Goal: Task Accomplishment & Management: Use online tool/utility

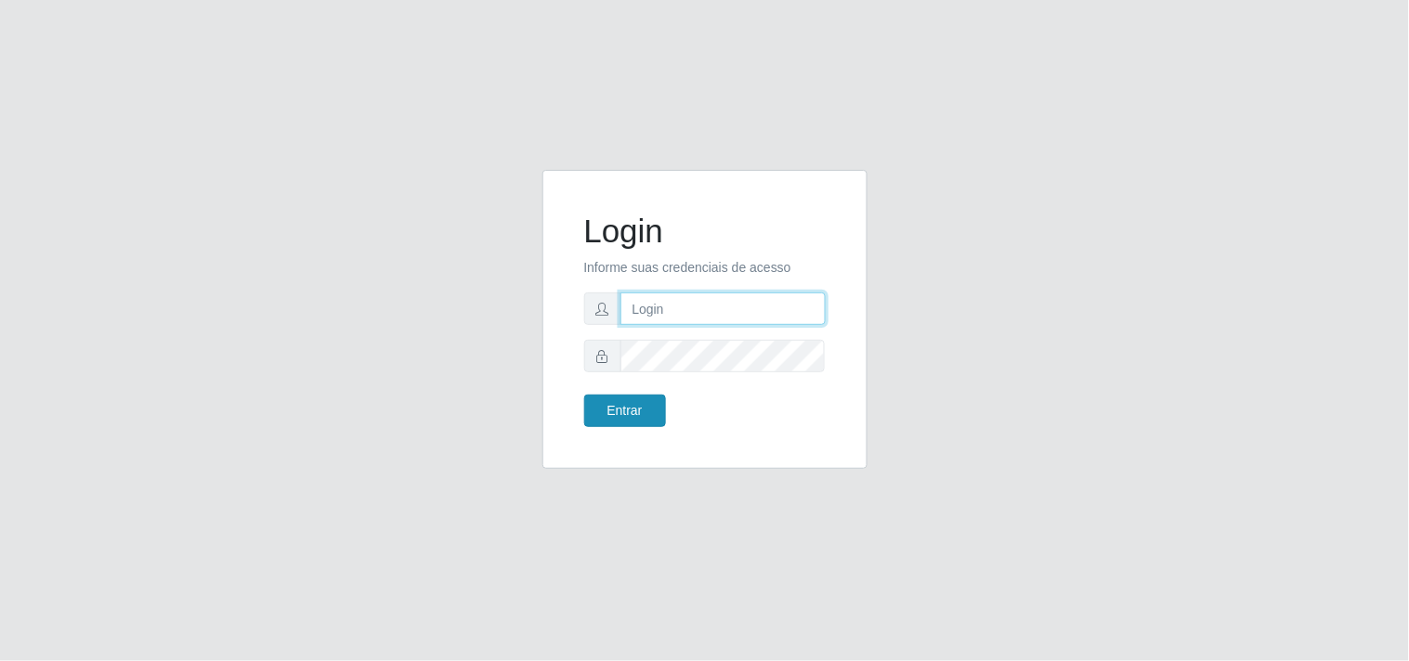
type input "[EMAIL_ADDRESS][DOMAIN_NAME]"
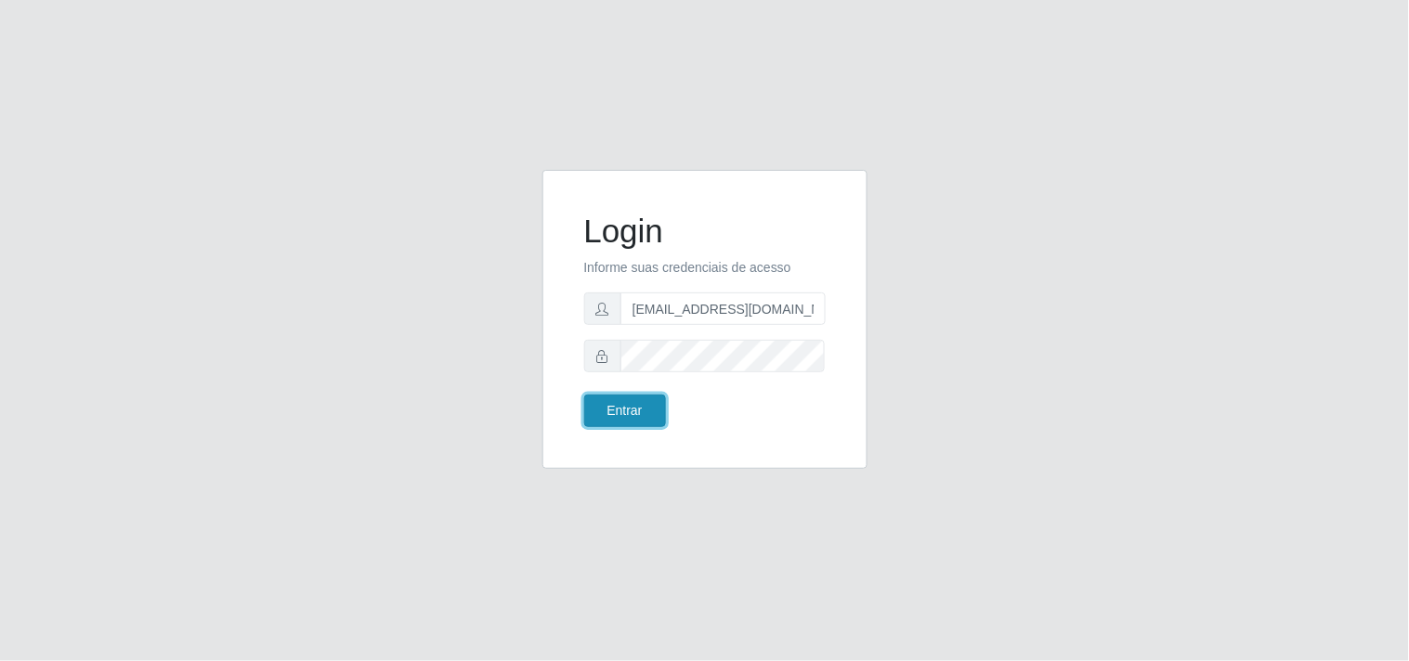
click at [634, 421] on button "Entrar" at bounding box center [625, 411] width 82 height 33
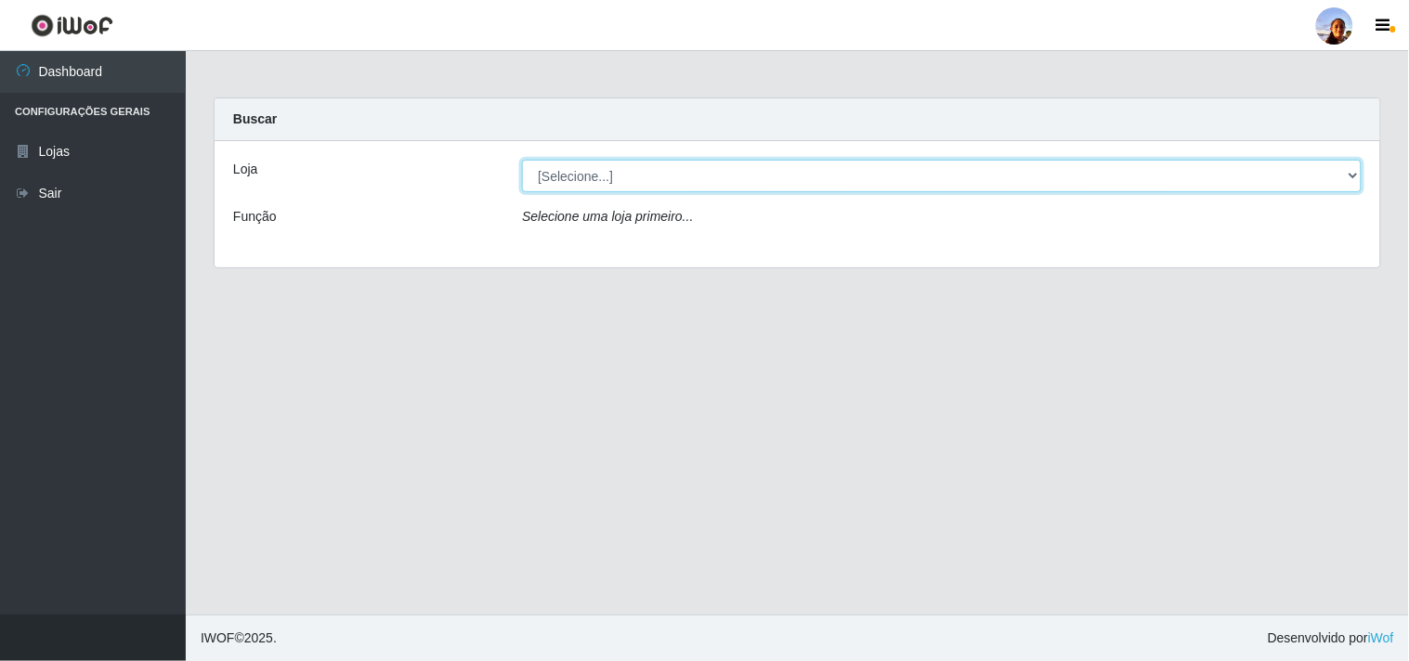
click at [1348, 182] on select "[Selecione...] Supermercado [GEOGRAPHIC_DATA]" at bounding box center [941, 176] width 839 height 33
select select "166"
click at [522, 160] on select "[Selecione...] Supermercado [GEOGRAPHIC_DATA]" at bounding box center [941, 176] width 839 height 33
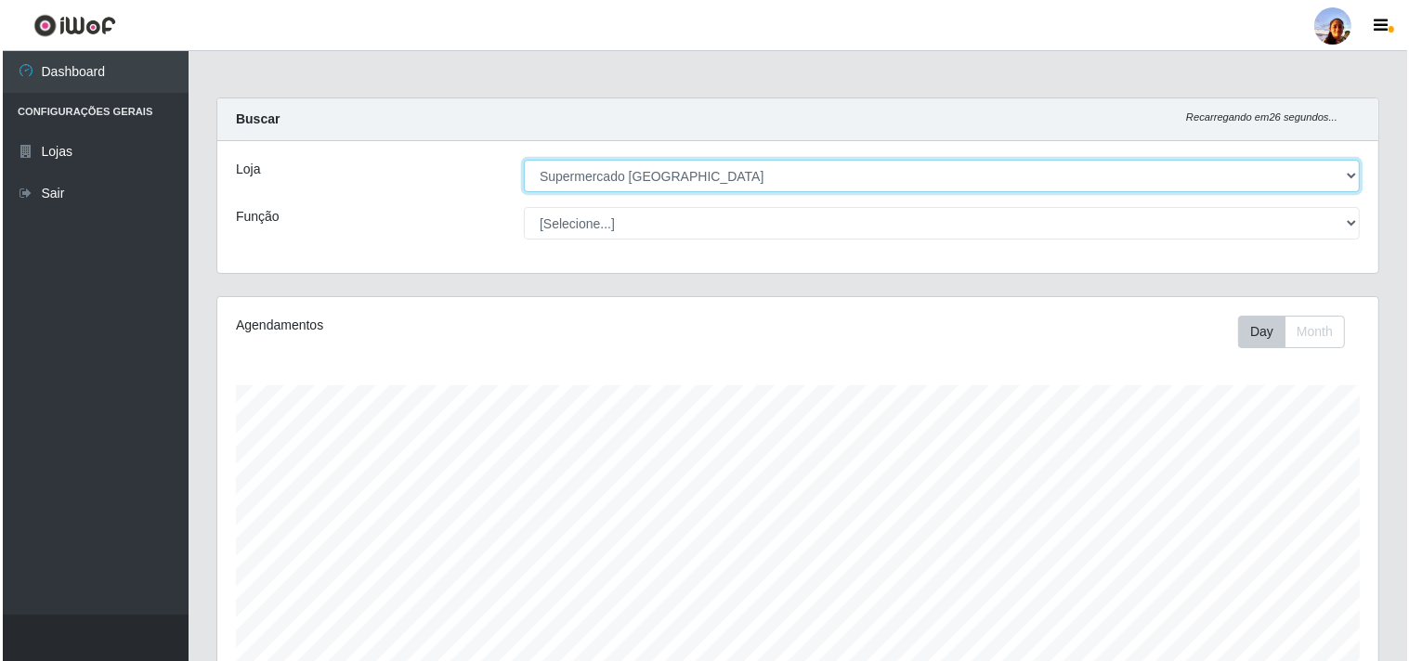
scroll to position [323, 0]
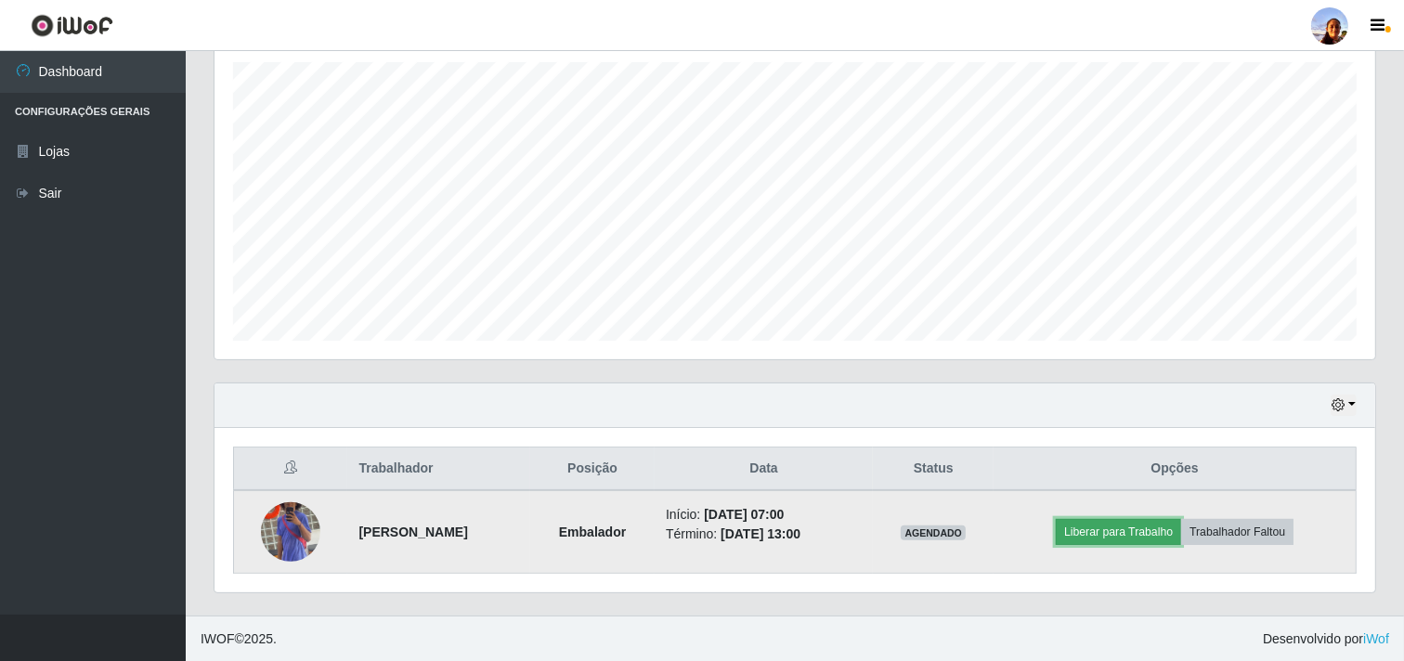
click at [1142, 543] on button "Liberar para Trabalho" at bounding box center [1118, 532] width 125 height 26
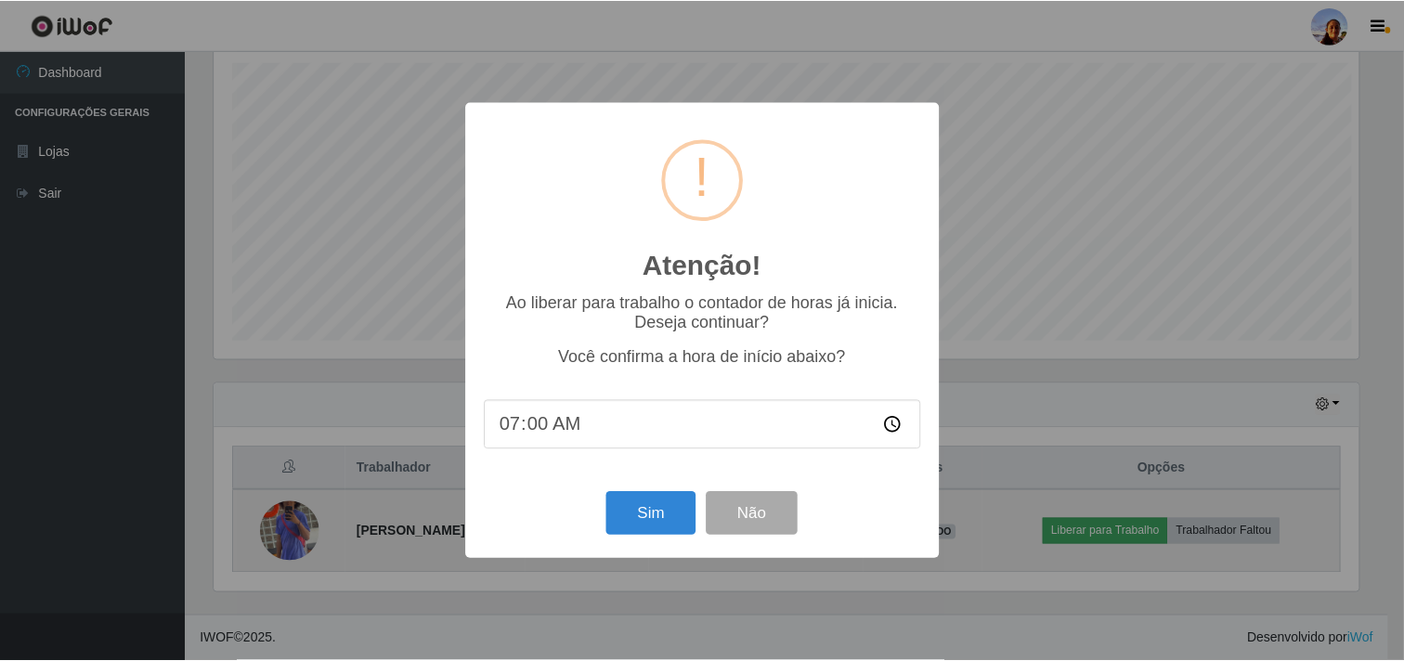
scroll to position [384, 1149]
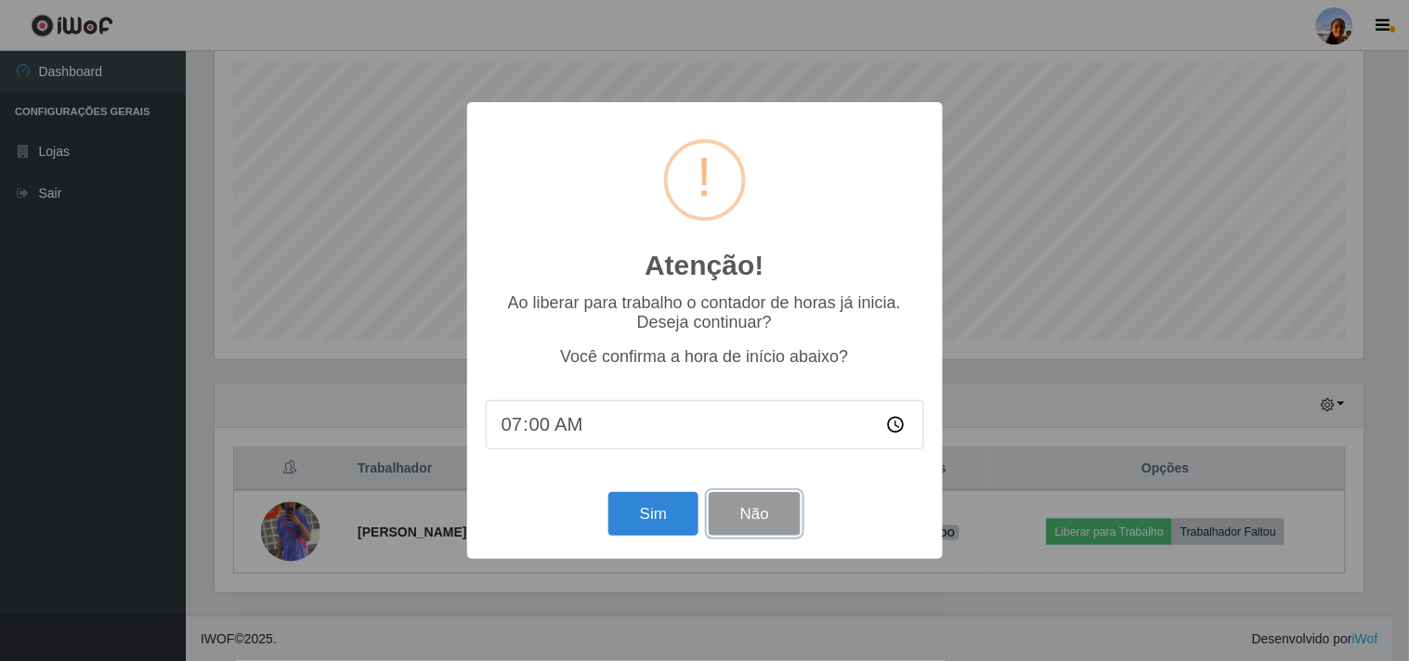
click at [709, 513] on button "Não" at bounding box center [755, 514] width 92 height 44
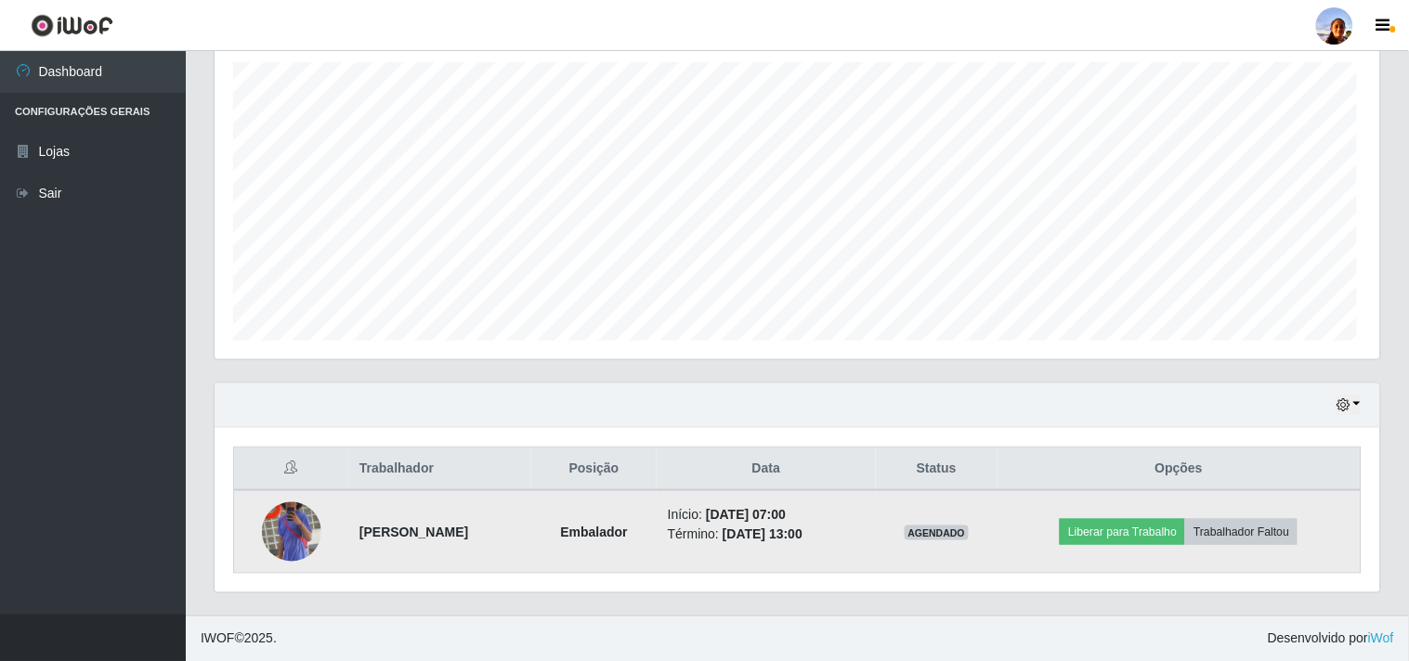
scroll to position [384, 1161]
click at [1097, 542] on button "Liberar para Trabalho" at bounding box center [1118, 532] width 125 height 26
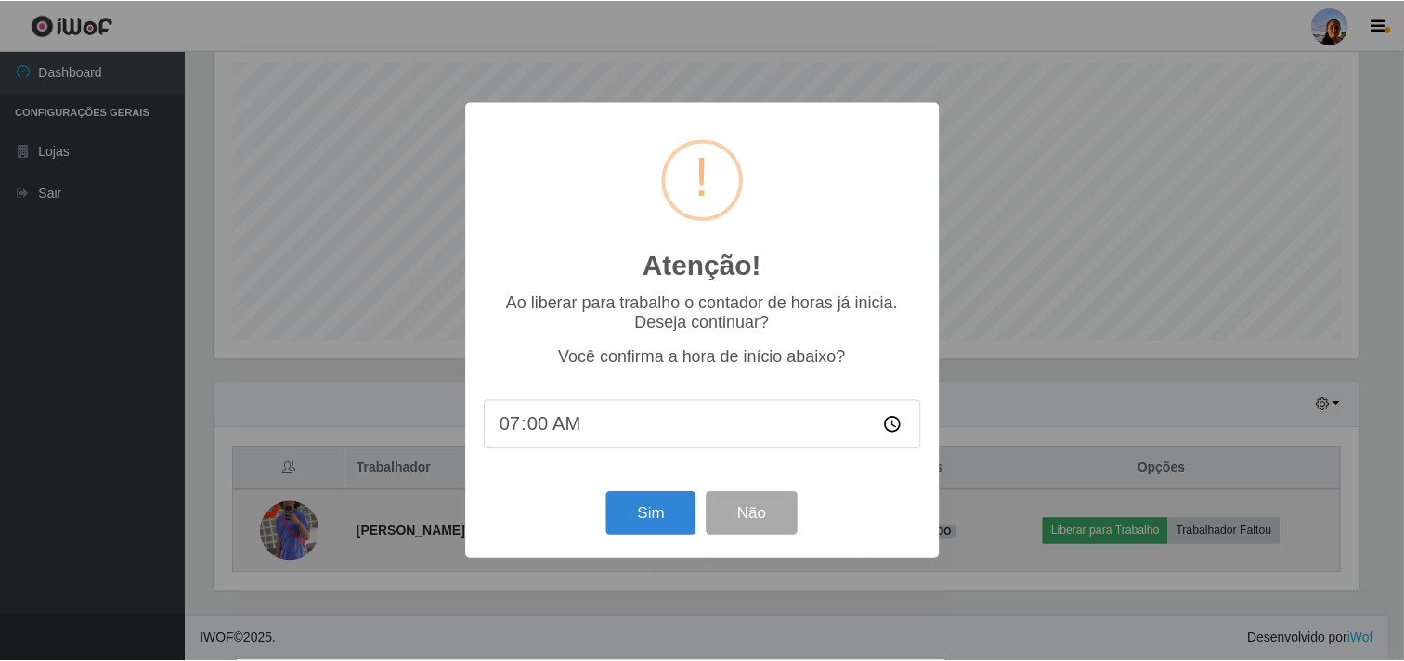
scroll to position [384, 1149]
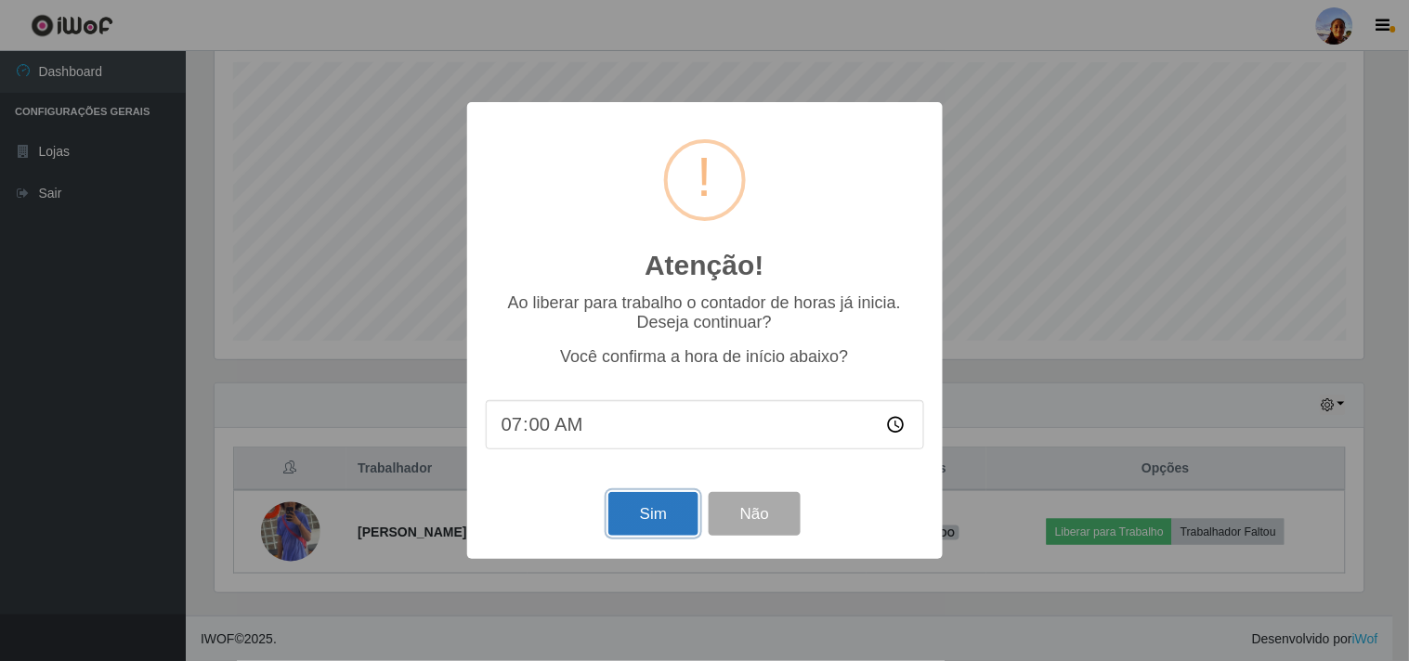
click at [641, 531] on button "Sim" at bounding box center [653, 514] width 90 height 44
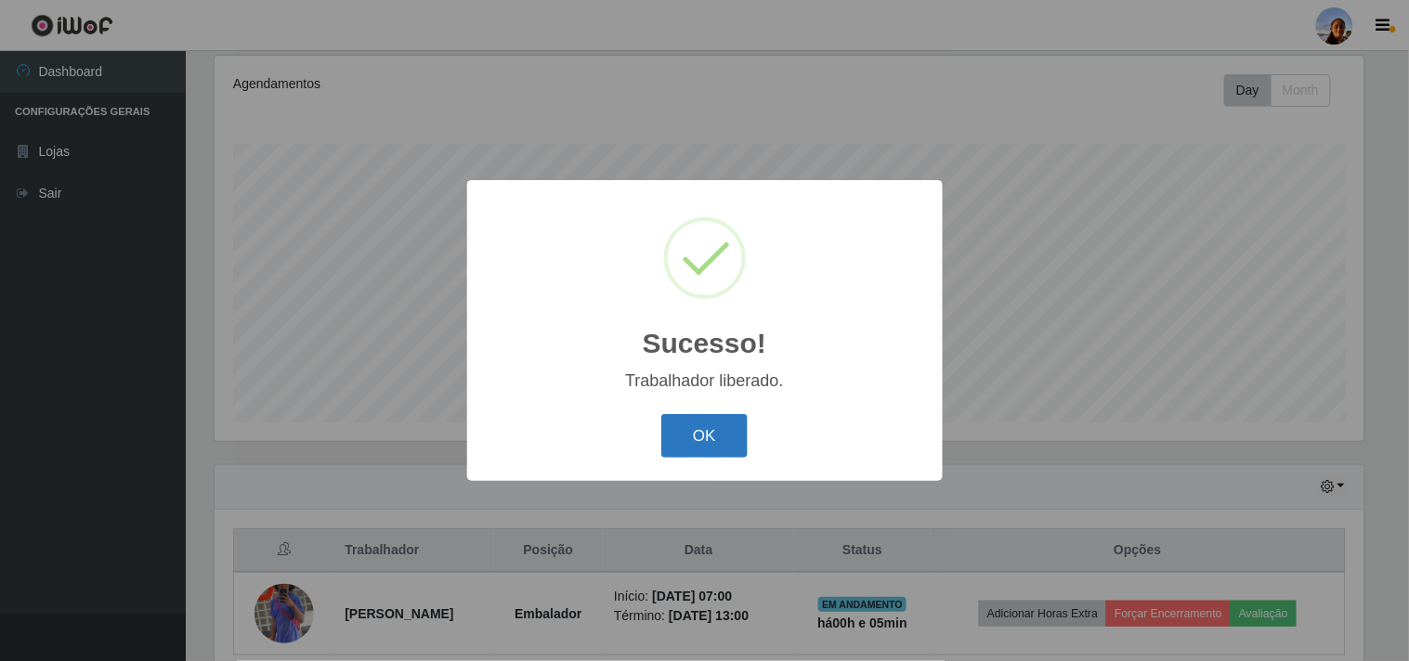
click at [712, 438] on button "OK" at bounding box center [704, 436] width 86 height 44
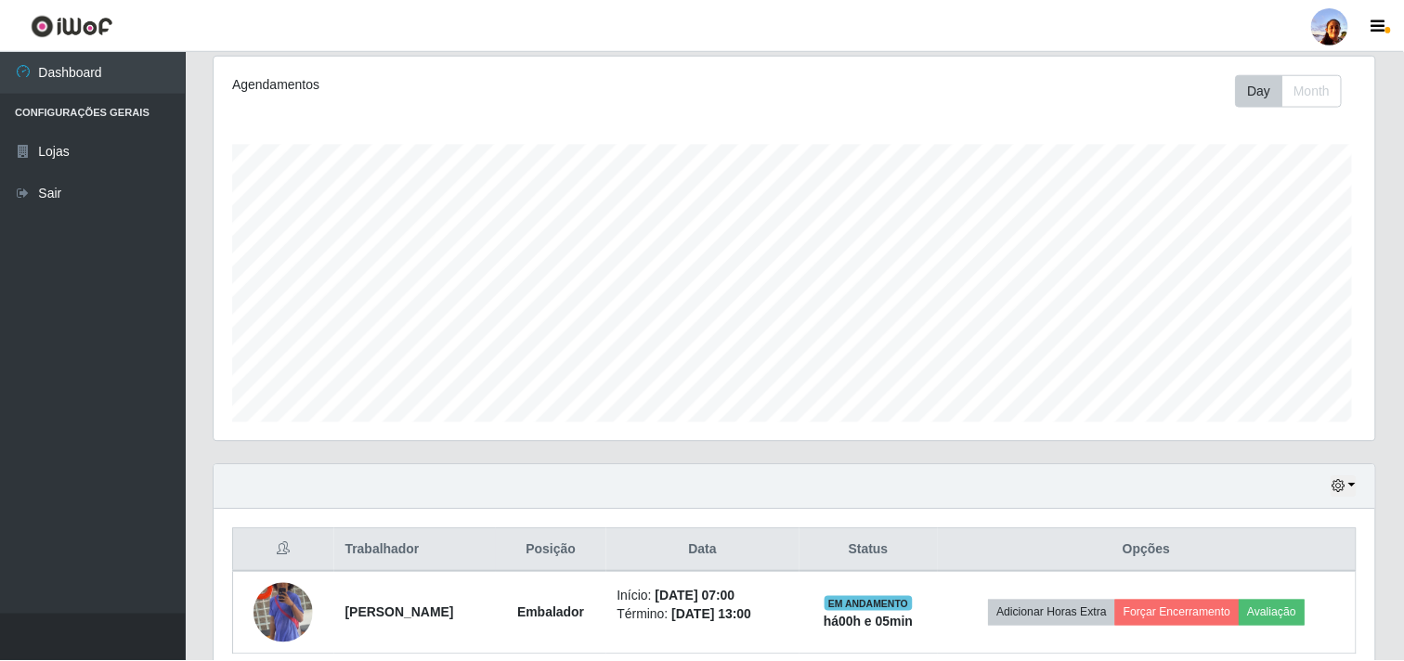
scroll to position [384, 1161]
